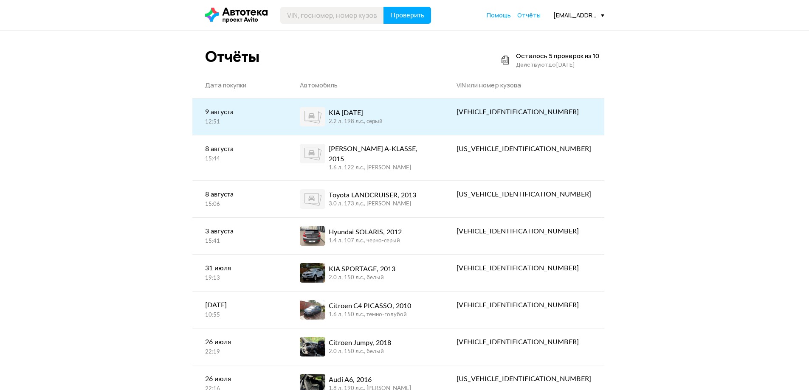
click at [383, 117] on div "KIA [DATE]" at bounding box center [356, 113] width 54 height 10
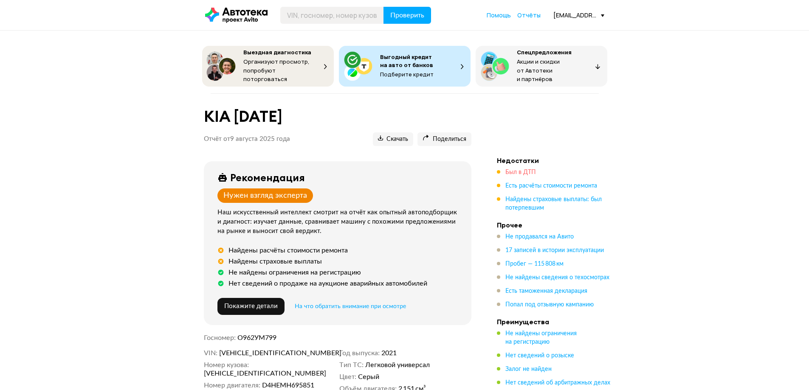
click at [513, 169] on span "Был в ДТП" at bounding box center [520, 172] width 31 height 6
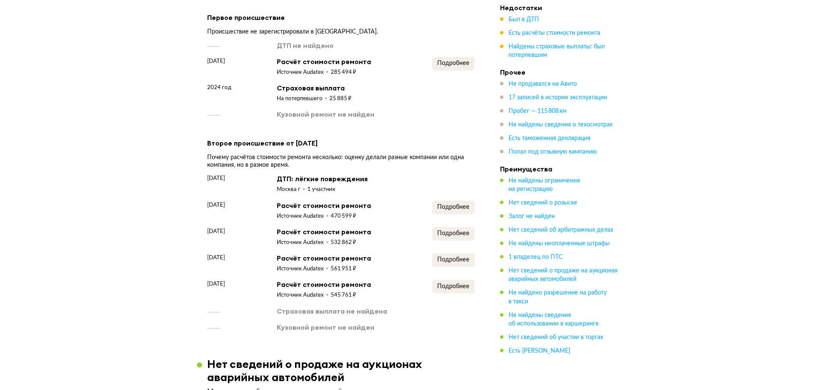
scroll to position [978, 0]
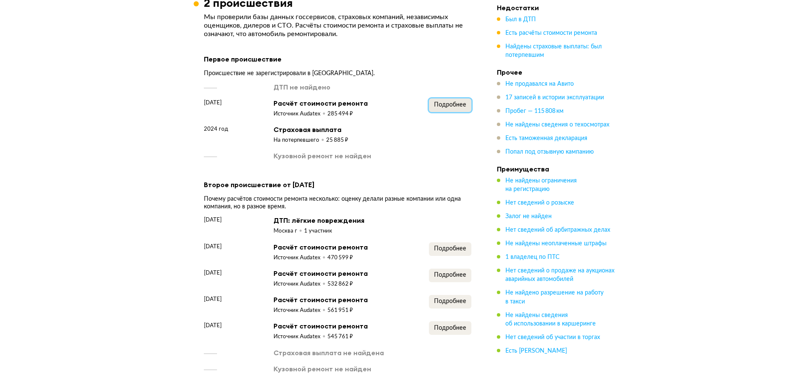
click at [447, 102] on span "Подробнее" at bounding box center [450, 105] width 32 height 6
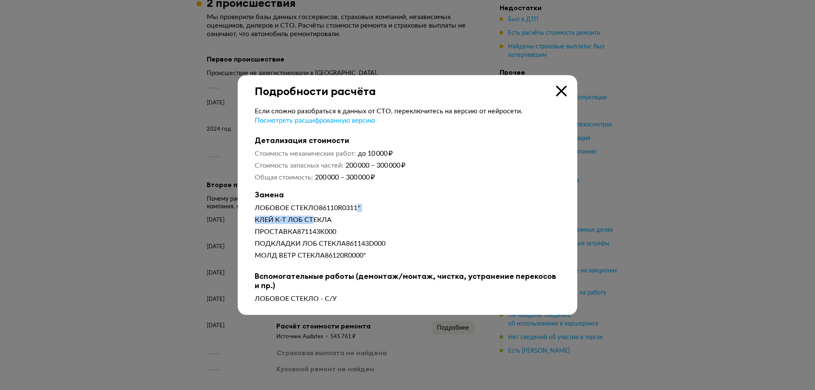
drag, startPoint x: 361, startPoint y: 210, endPoint x: 314, endPoint y: 217, distance: 47.7
click at [314, 217] on div "ЛОБОВОЕ СТЕКЛО86110R0311* КЛЕЙ К-Т ЛОБ СТЕКЛА ПРОСТАВКА871143K000 ПОДКЛАДКИ ЛОБ…" at bounding box center [408, 233] width 306 height 59
click at [344, 118] on span "Посмотреть расшифрованную версию" at bounding box center [315, 120] width 121 height 7
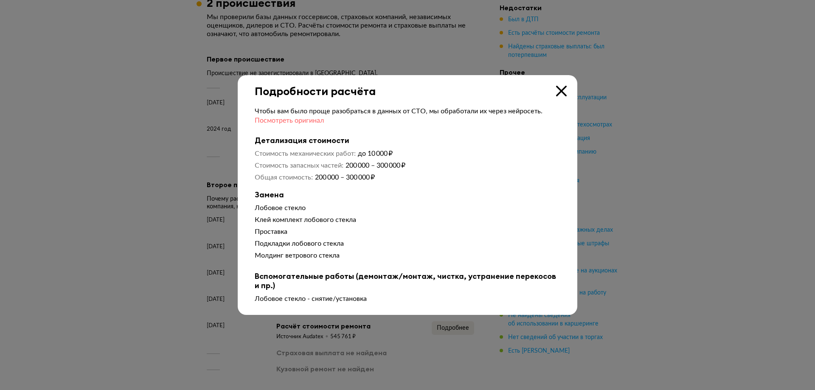
click at [344, 118] on div "Чтобы вам было проще разобраться в данных от СТО, мы обработали их через нейрос…" at bounding box center [408, 116] width 306 height 19
click at [309, 117] on span "Посмотреть оригинал" at bounding box center [289, 120] width 69 height 7
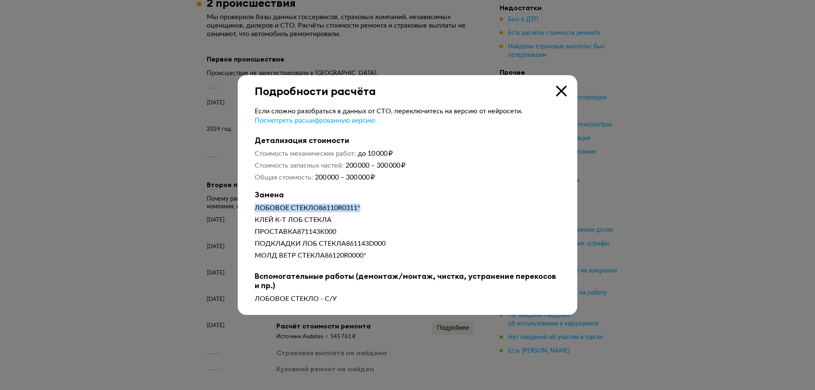
drag, startPoint x: 367, startPoint y: 208, endPoint x: 254, endPoint y: 212, distance: 113.4
click at [254, 212] on div "Если сложно разобраться в данных от СТО, переключитесь на версию от нейросети. …" at bounding box center [408, 202] width 340 height 209
copy div "ЛОБОВОЕ СТЕКЛО86110R0311*"
